Goal: Use online tool/utility: Use online tool/utility

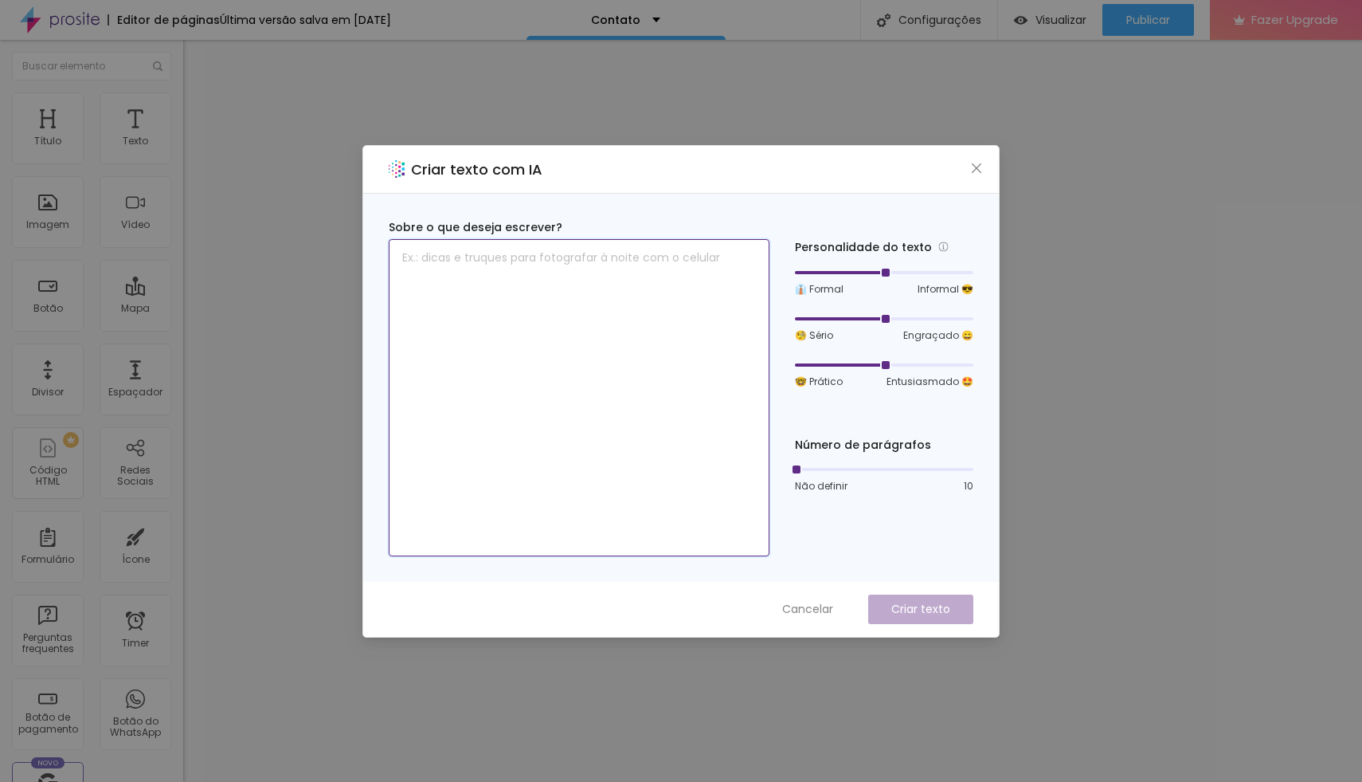
click at [581, 281] on textarea at bounding box center [579, 397] width 381 height 317
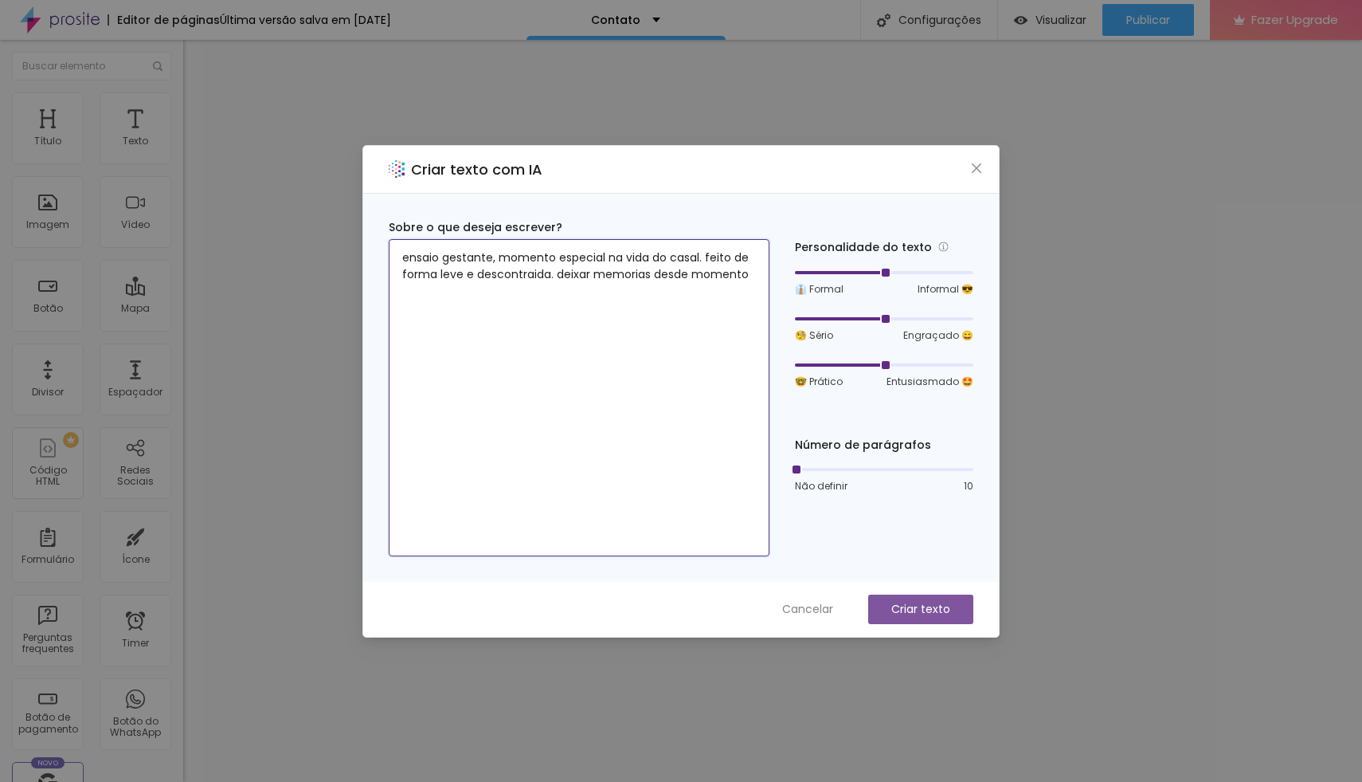
type textarea "ensaio gestante, momento especial na vida do casal. feito de forma leve e desco…"
click at [902, 609] on p "Criar texto" at bounding box center [920, 609] width 59 height 17
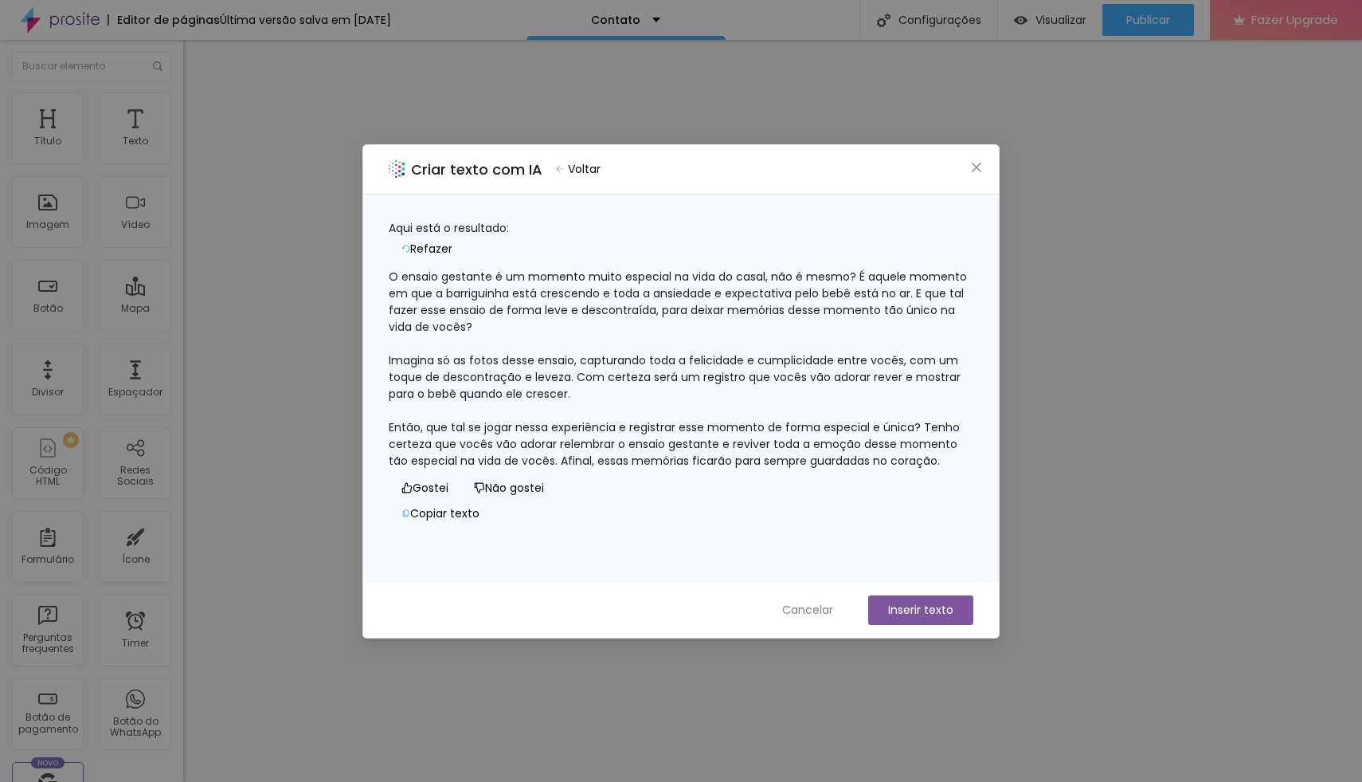
click at [570, 430] on div "O ensaio gestante é um momento muito especial na vida do casal, não é mesmo? É …" at bounding box center [681, 368] width 585 height 201
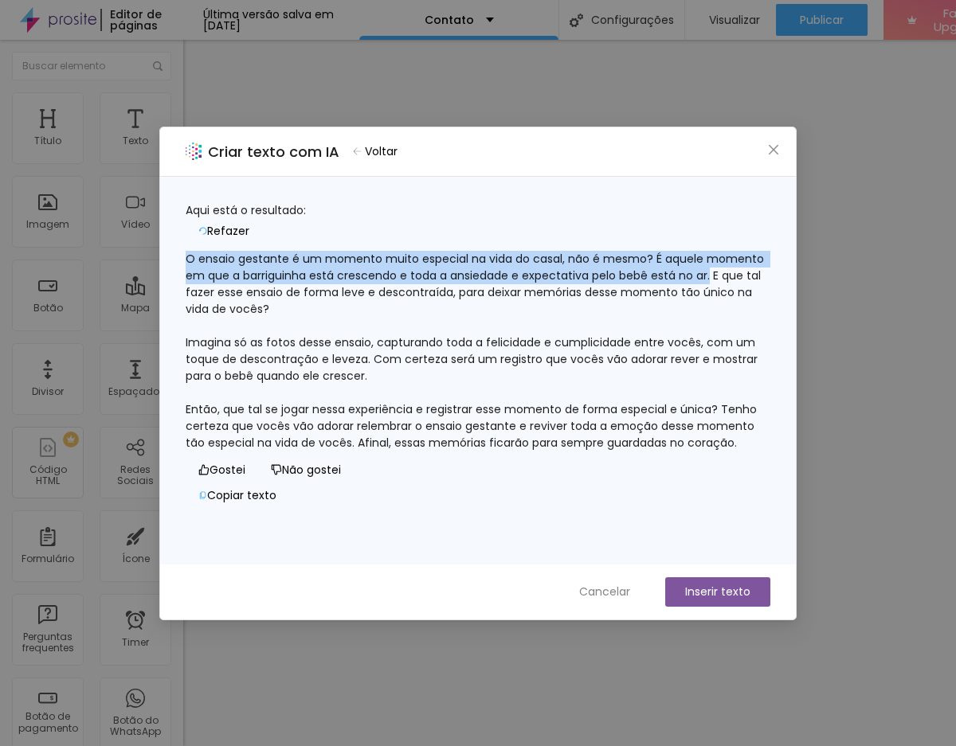
drag, startPoint x: 264, startPoint y: 286, endPoint x: 198, endPoint y: 249, distance: 75.3
click at [198, 251] on div "O ensaio gestante é um momento muito especial na vida do casal, não é mesmo? É …" at bounding box center [478, 351] width 585 height 201
copy div "O ensaio gestante é um momento muito especial na vida do casal, não é mesmo? É …"
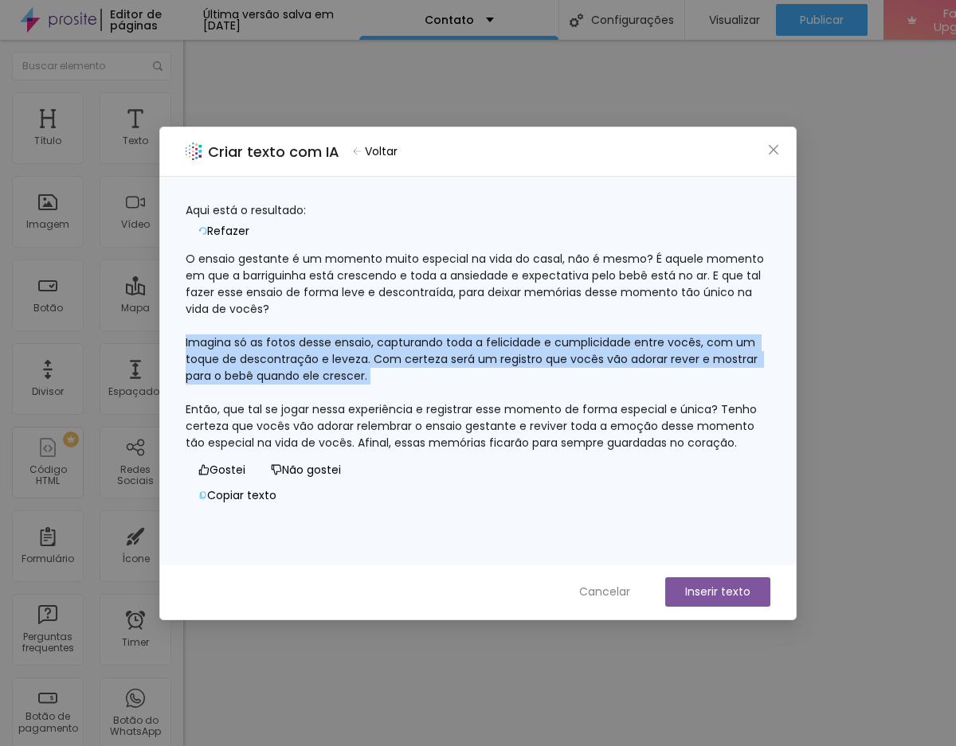
drag, startPoint x: 440, startPoint y: 372, endPoint x: 201, endPoint y: 335, distance: 241.9
click at [201, 335] on div "O ensaio gestante é um momento muito especial na vida do casal, não é mesmo? É …" at bounding box center [478, 351] width 585 height 201
copy div "Imagina só as fotos desse ensaio, capturando toda a felicidade e cumplicidade e…"
click at [249, 223] on span "Refazer" at bounding box center [228, 231] width 42 height 17
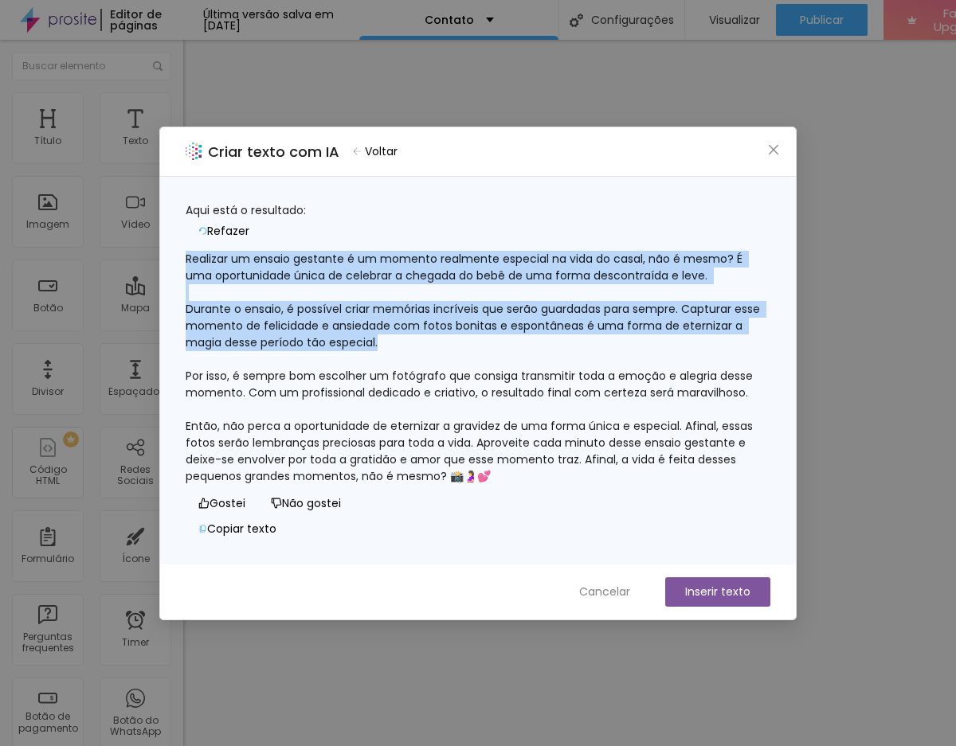
drag, startPoint x: 532, startPoint y: 334, endPoint x: 205, endPoint y: 237, distance: 341.5
click at [205, 251] on div "Realizar um ensaio gestante é um momento realmente especial na vida do casal, n…" at bounding box center [478, 368] width 585 height 234
copy div "Realizar um ensaio gestante é um momento realmente especial na vida do casal, n…"
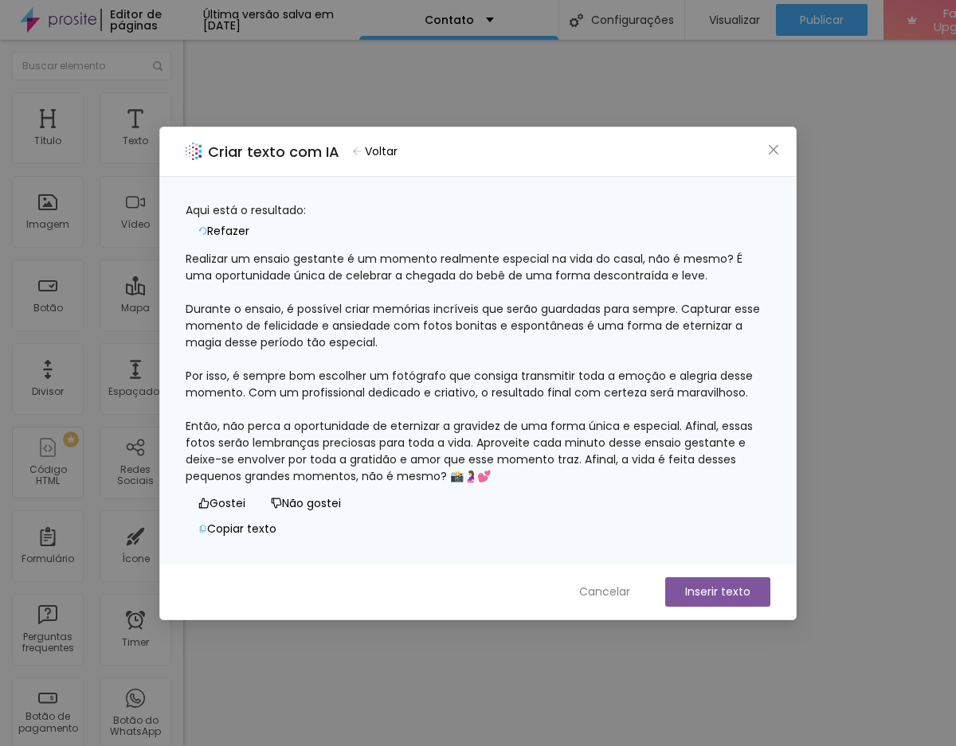
click at [695, 414] on div "Realizar um ensaio gestante é um momento realmente especial na vida do casal, n…" at bounding box center [478, 368] width 585 height 234
click at [704, 439] on div "Realizar um ensaio gestante é um momento realmente especial na vida do casal, n…" at bounding box center [478, 368] width 585 height 234
click at [715, 463] on div "Realizar um ensaio gestante é um momento realmente especial na vida do casal, n…" at bounding box center [478, 368] width 585 height 234
click at [745, 296] on div "Realizar um ensaio gestante é um momento realmente especial na vida do casal, n…" at bounding box center [478, 368] width 585 height 234
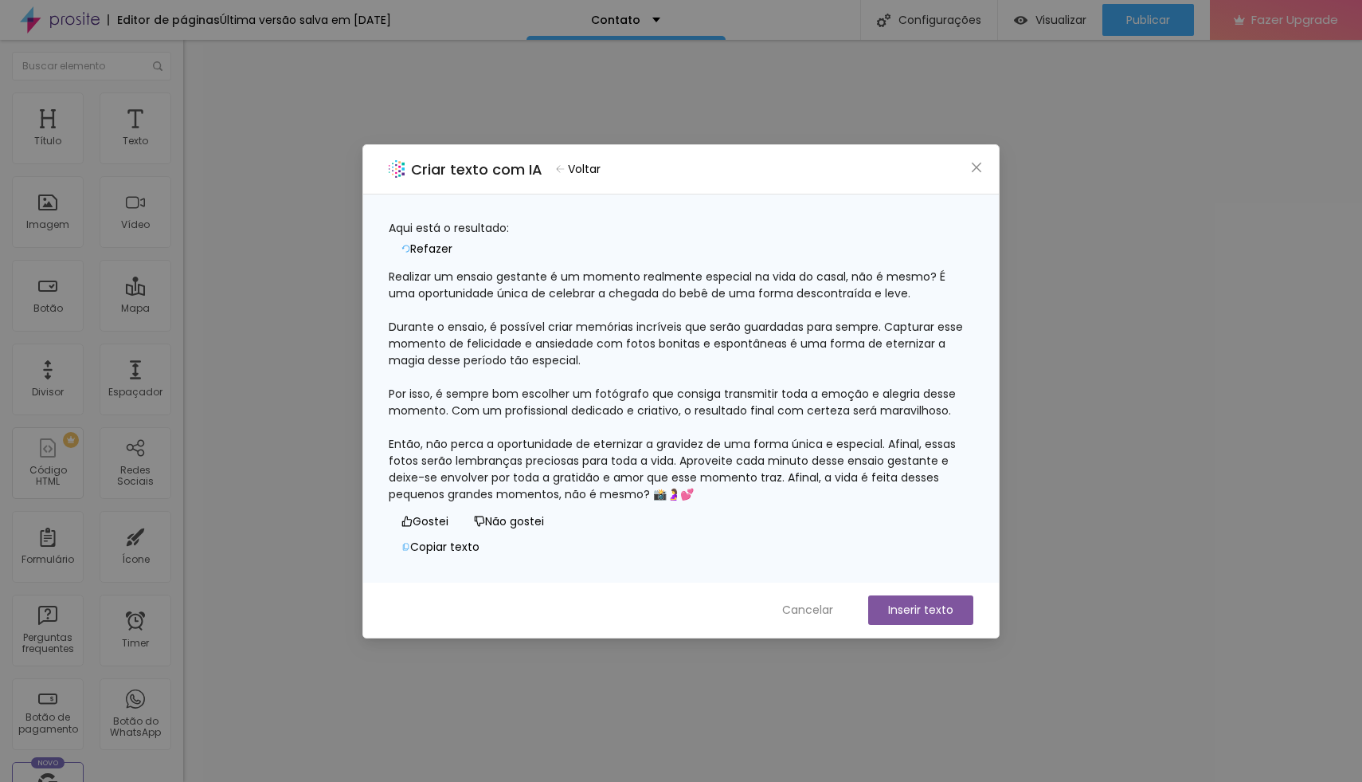
click at [934, 399] on div "Realizar um ensaio gestante é um momento realmente especial na vida do casal, n…" at bounding box center [681, 385] width 585 height 234
click at [882, 479] on div "Realizar um ensaio gestante é um momento realmente especial na vida do casal, n…" at bounding box center [681, 385] width 585 height 234
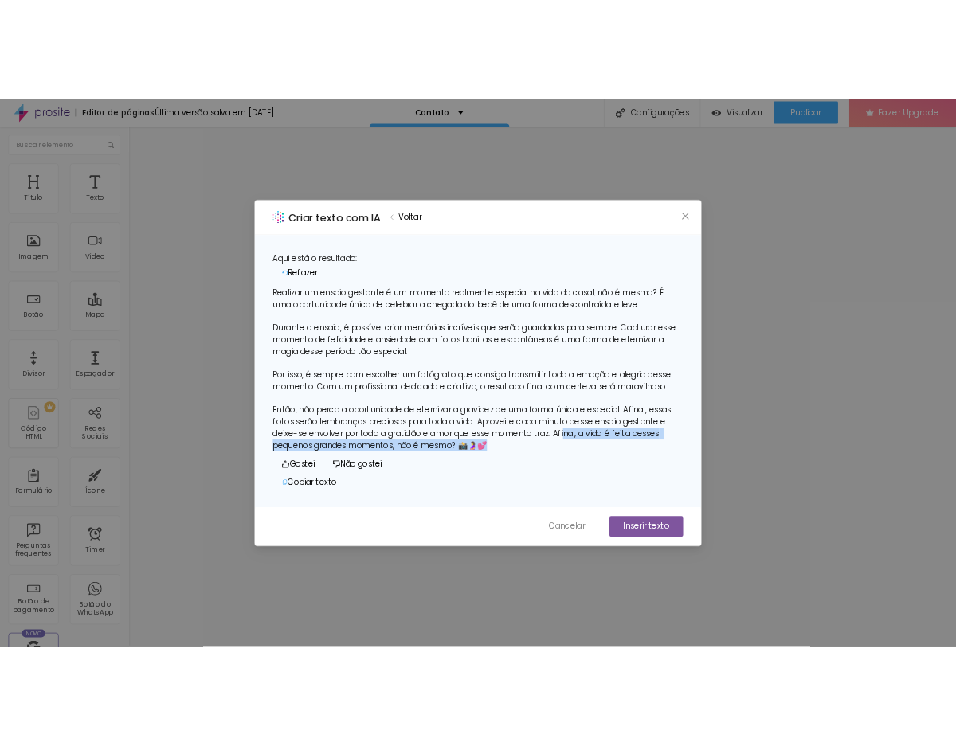
scroll to position [32, 0]
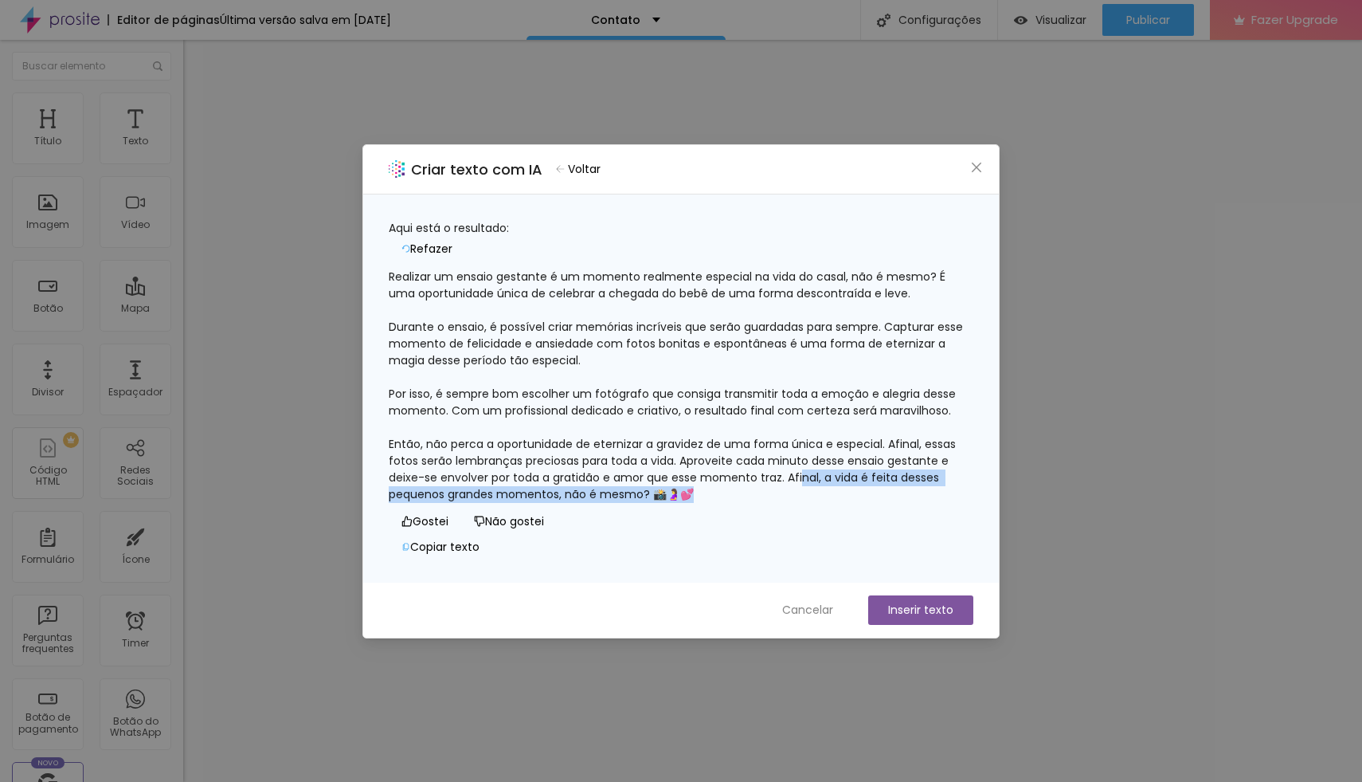
drag, startPoint x: 882, startPoint y: 479, endPoint x: 947, endPoint y: 478, distance: 65.3
click at [948, 480] on div "Realizar um ensaio gestante é um momento realmente especial na vida do casal, n…" at bounding box center [681, 385] width 585 height 234
click at [931, 477] on div "Realizar um ensaio gestante é um momento realmente especial na vida do casal, n…" at bounding box center [681, 385] width 585 height 234
click at [595, 174] on span "Voltar" at bounding box center [584, 169] width 33 height 17
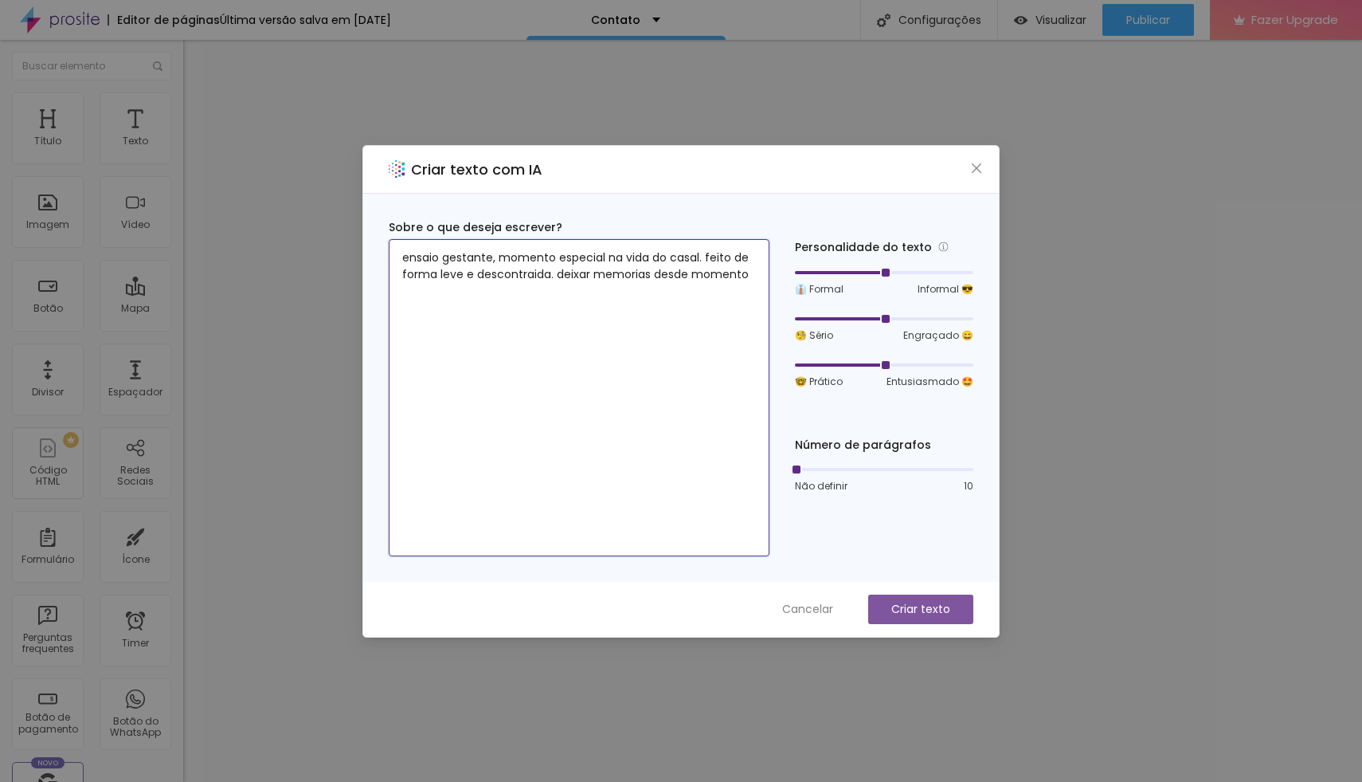
click at [735, 293] on textarea "ensaio gestante, momento especial na vida do casal. feito de forma leve e desco…" at bounding box center [579, 397] width 381 height 317
type textarea "comemorar 50 anos de casamento, bodas de ouro, uniao, familia, amor"
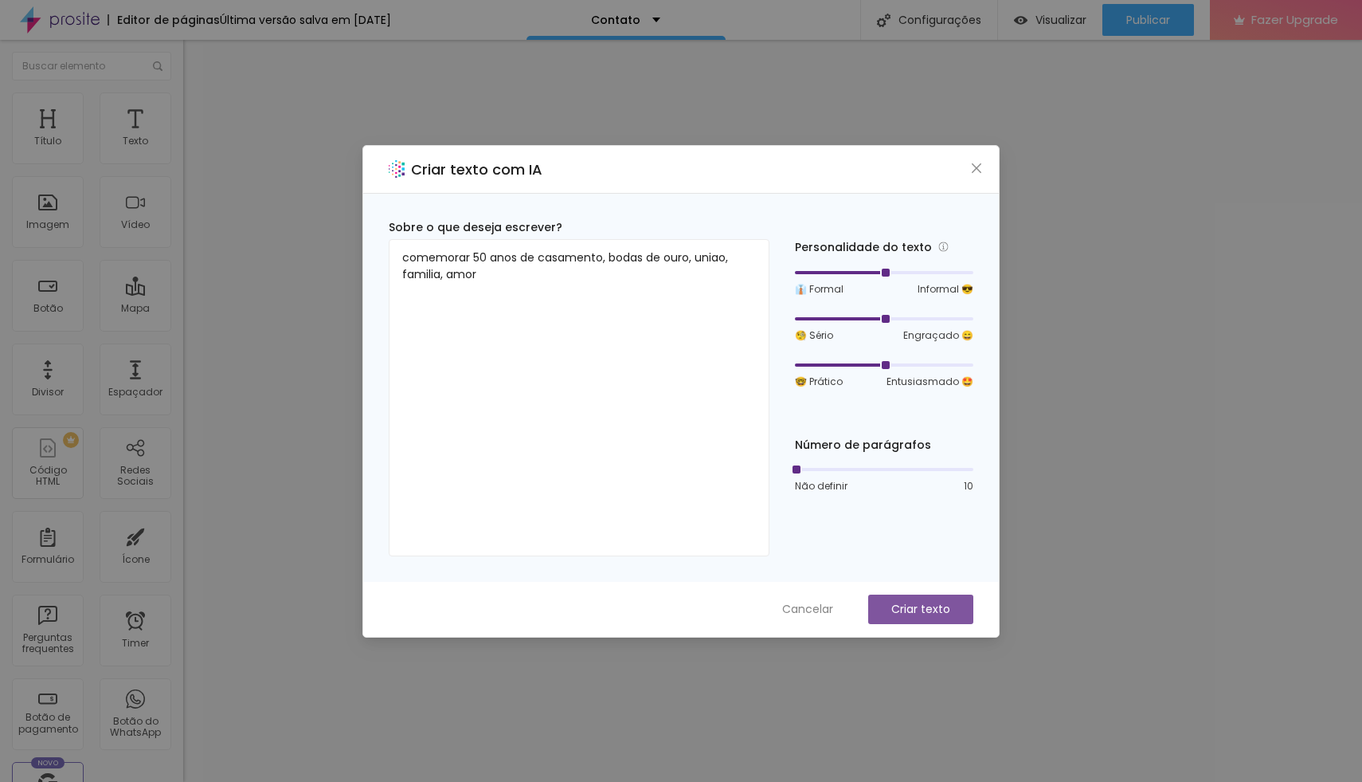
click at [924, 610] on p "Criar texto" at bounding box center [920, 609] width 59 height 17
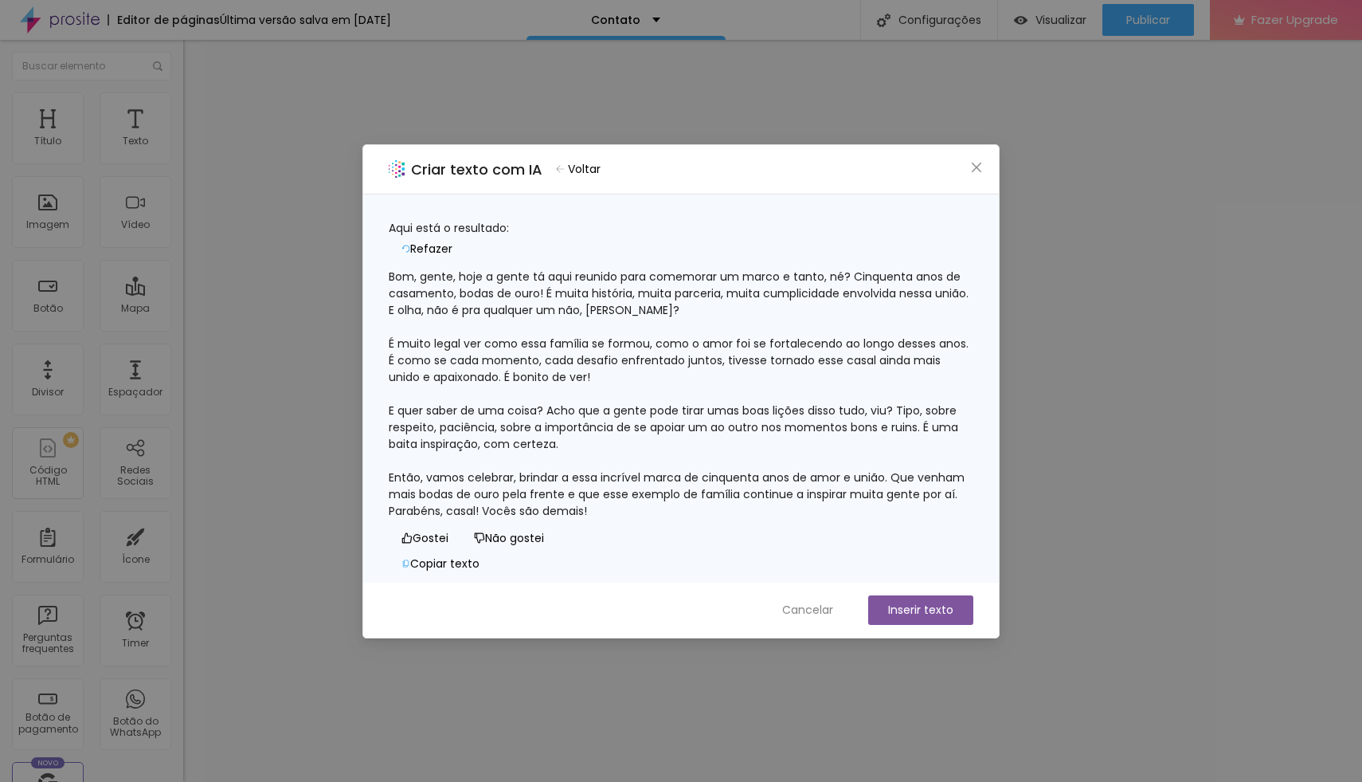
click at [571, 170] on button "Voltar" at bounding box center [578, 169] width 59 height 23
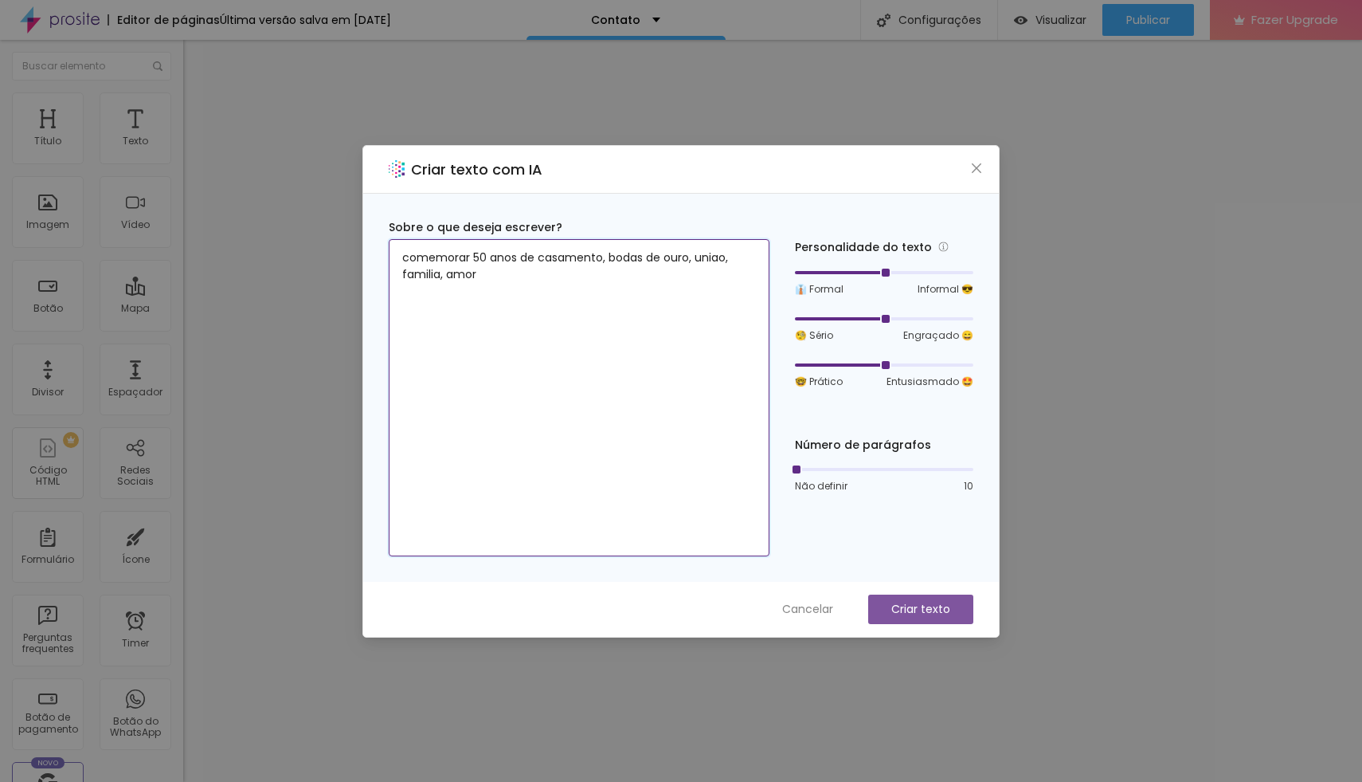
click at [496, 273] on textarea "comemorar 50 anos de casamento, bodas de ouro, uniao, familia, amor" at bounding box center [579, 397] width 381 height 317
click at [404, 256] on textarea "comemorar 50 anos de casamento, bodas de ouro, uniao, familia, amor" at bounding box center [579, 397] width 381 height 317
click at [533, 258] on textarea ", fotografar comemorar 50 anos de casamento, bodas de ouro, uniao, familia, amor" at bounding box center [579, 397] width 381 height 317
click at [409, 258] on textarea ", fotografar comemoracao de 50 anos de casamento, bodas de ouro, uniao, familia…" at bounding box center [579, 397] width 381 height 317
type textarea "fotografar comemoracao de 50 anos de casamento, bodas de ouro, uniao, familia, …"
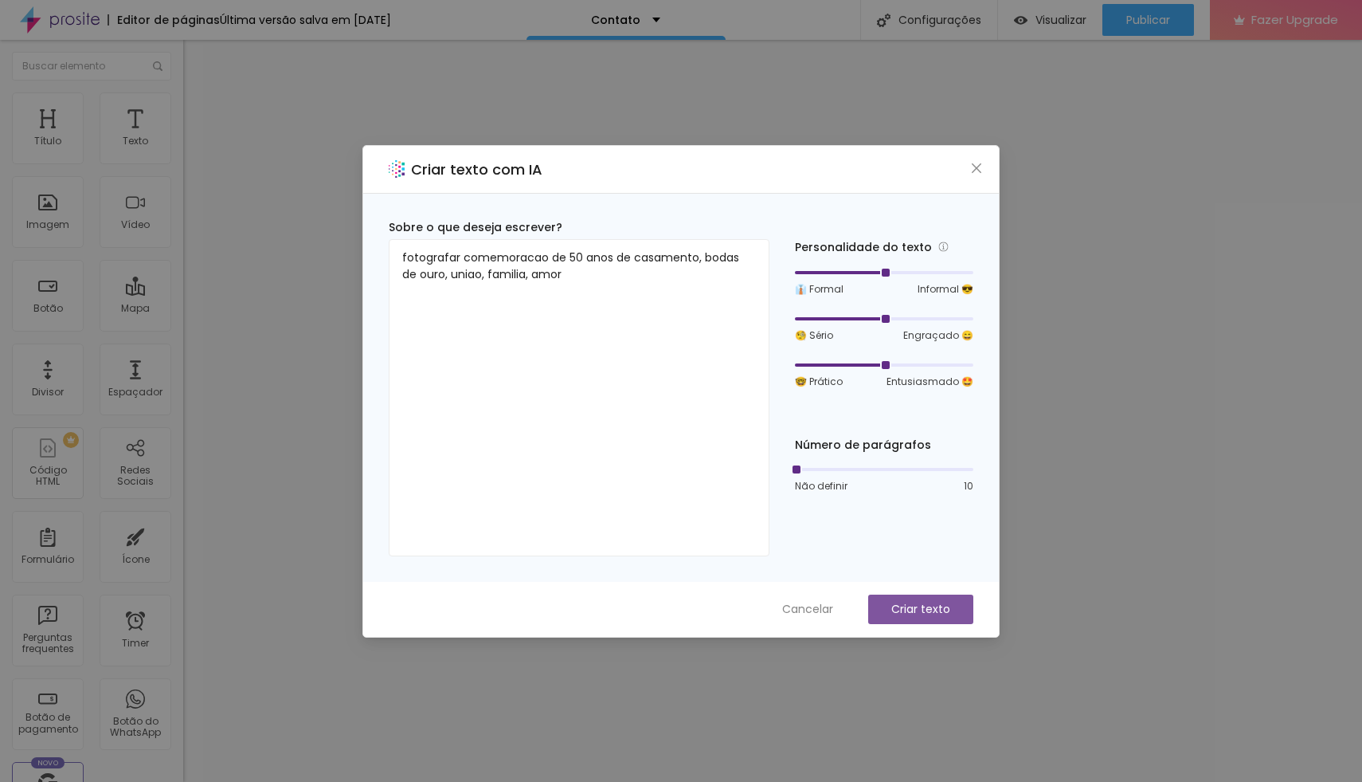
click at [916, 618] on button "Criar texto" at bounding box center [920, 608] width 105 height 29
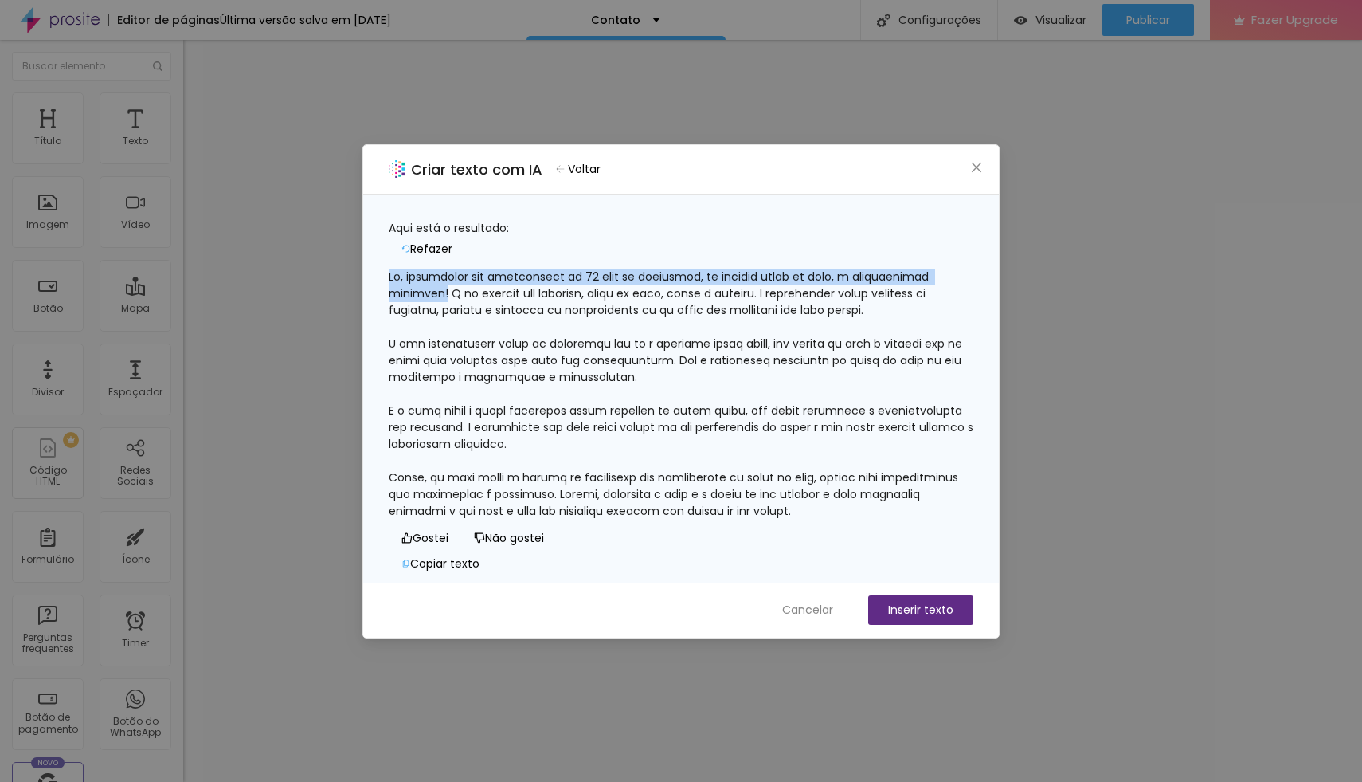
drag, startPoint x: 535, startPoint y: 288, endPoint x: 402, endPoint y: 264, distance: 135.2
click at [402, 268] on div at bounding box center [681, 393] width 585 height 251
copy div "Ah, fotografar uma comemoração de 50 anos de casamento, as famosas bodas de our…"
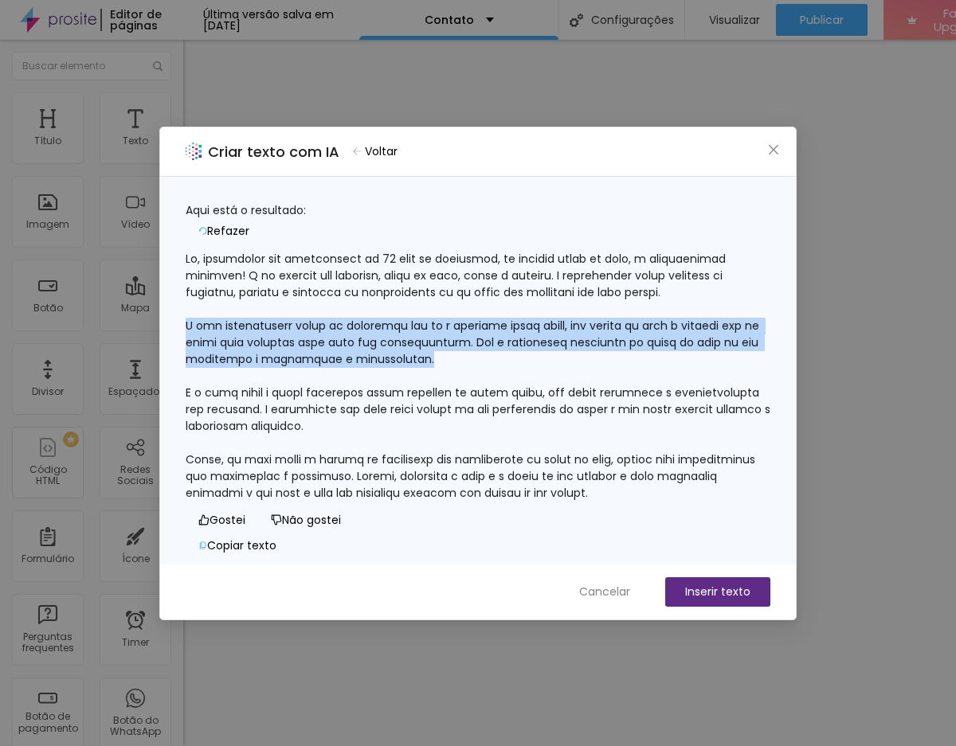
drag, startPoint x: 535, startPoint y: 368, endPoint x: 200, endPoint y: 337, distance: 336.8
click at [200, 337] on div at bounding box center [478, 376] width 585 height 251
copy div "É uma oportunidade única de registrar não só a história desse casal, mas também…"
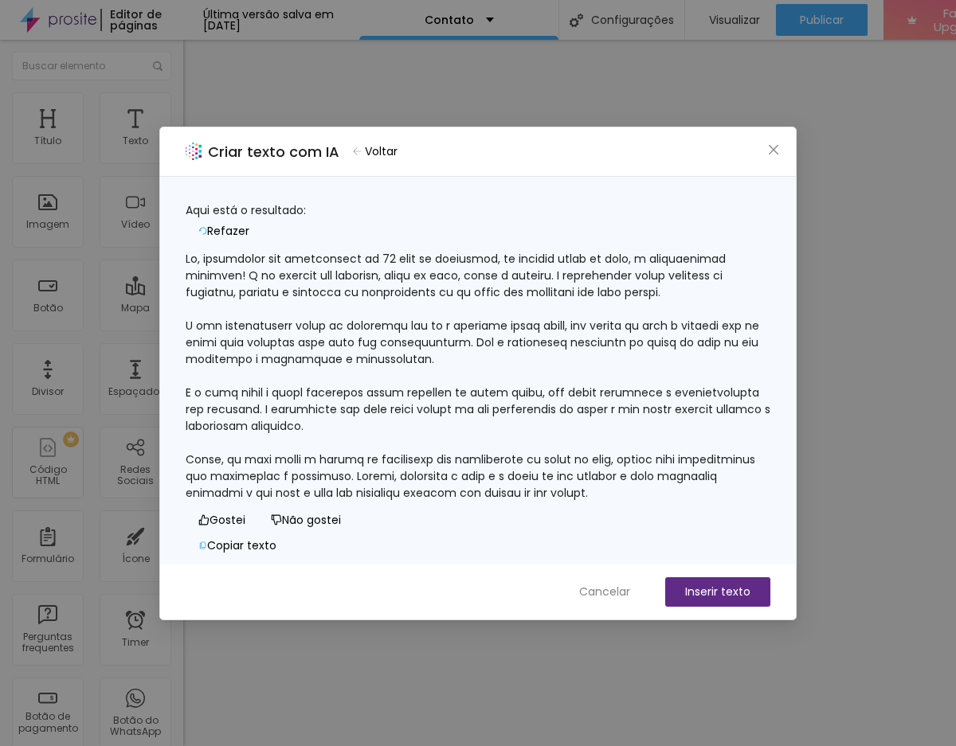
click at [397, 417] on div at bounding box center [478, 376] width 585 height 251
click at [624, 409] on div at bounding box center [478, 376] width 585 height 251
click at [470, 461] on div at bounding box center [478, 376] width 585 height 251
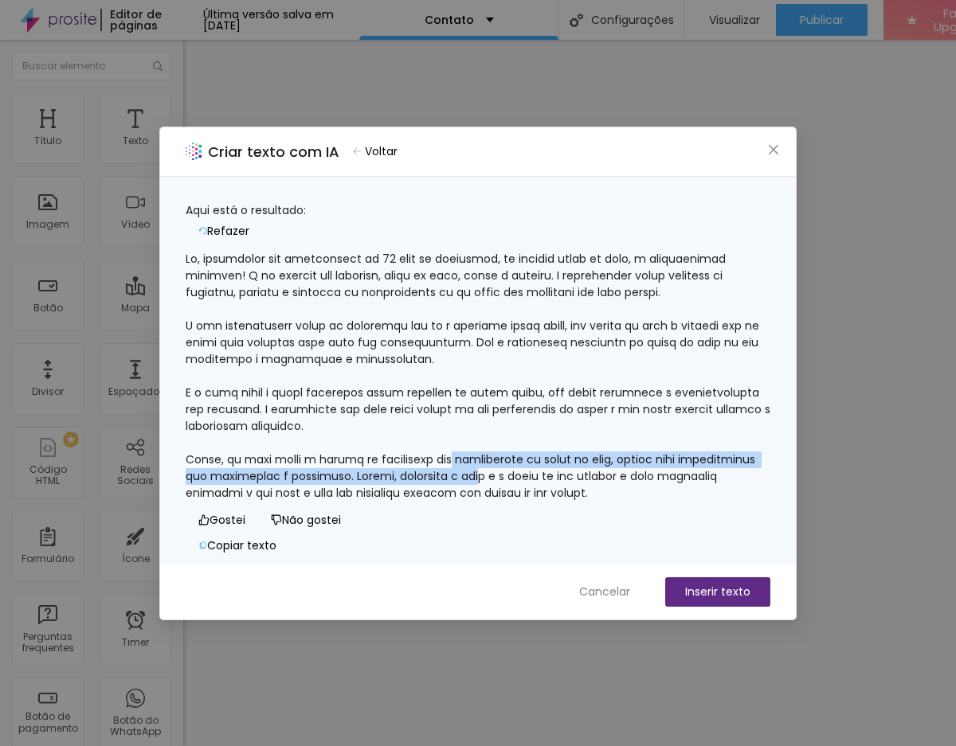
scroll to position [49, 0]
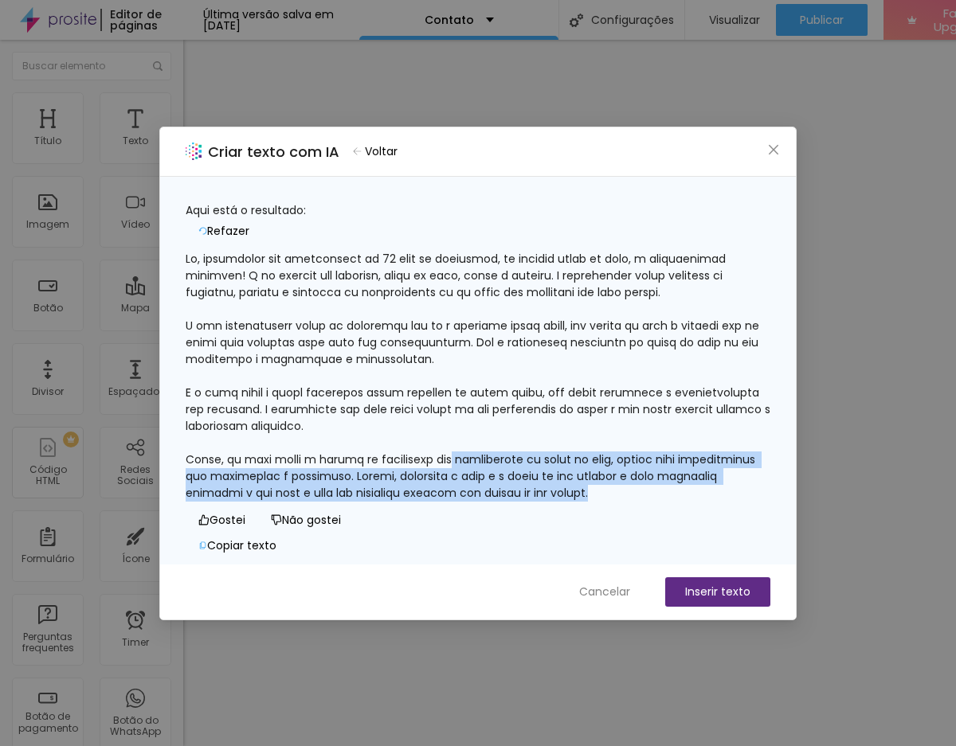
drag, startPoint x: 470, startPoint y: 461, endPoint x: 609, endPoint y: 509, distance: 147.4
click at [609, 509] on div "Aqui está o resultado: Refazer Gostei Não gostei Copiar texto" at bounding box center [478, 380] width 585 height 357
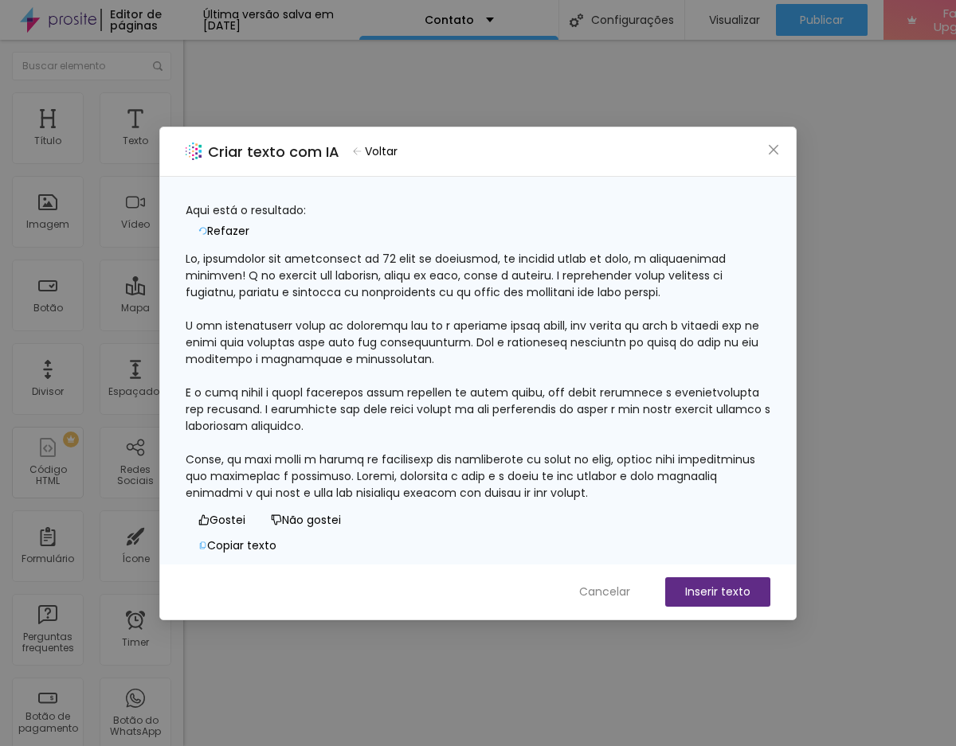
click at [680, 385] on div at bounding box center [478, 376] width 585 height 251
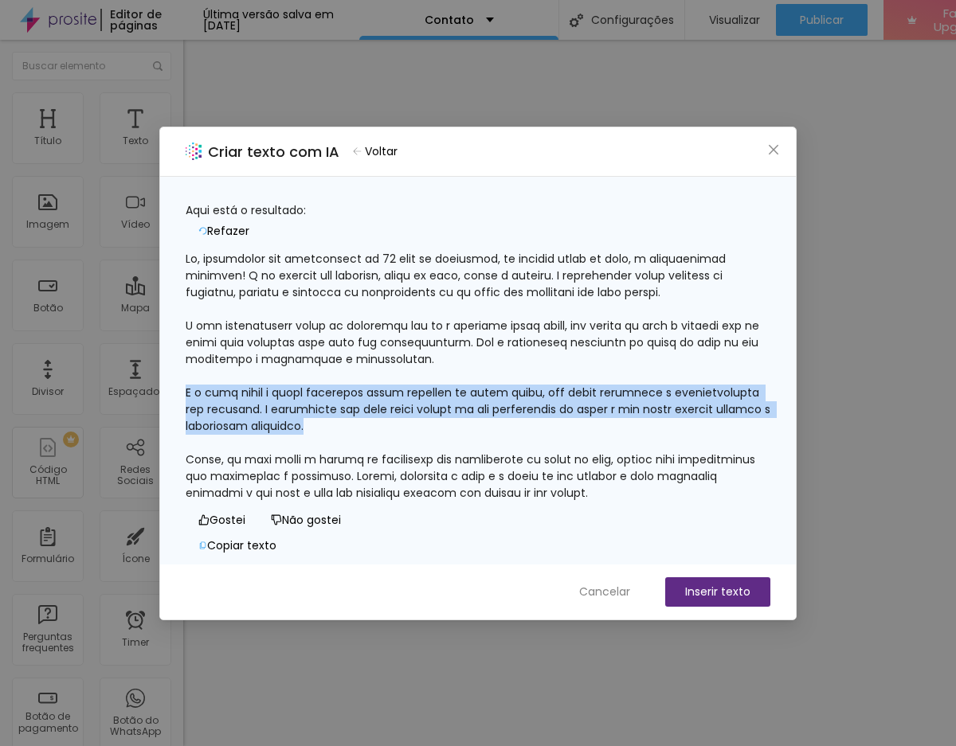
drag, startPoint x: 516, startPoint y: 384, endPoint x: 190, endPoint y: 349, distance: 328.5
click at [190, 349] on div at bounding box center [478, 376] width 585 height 251
copy div "E o mais legal é poder eternizar esses momentos em belas fotos, que serão guard…"
click at [619, 578] on button "Cancelar" at bounding box center [604, 592] width 83 height 29
